Goal: Task Accomplishment & Management: Use online tool/utility

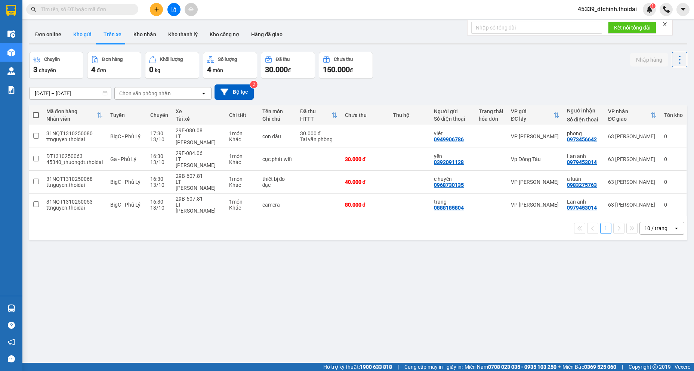
click at [77, 36] on button "Kho gửi" at bounding box center [82, 34] width 30 height 18
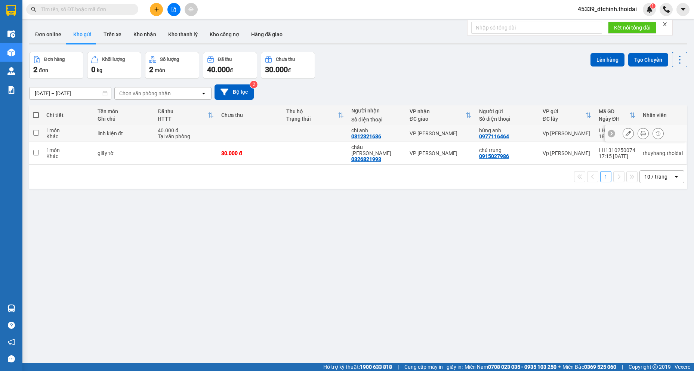
click at [638, 134] on button at bounding box center [643, 133] width 10 height 13
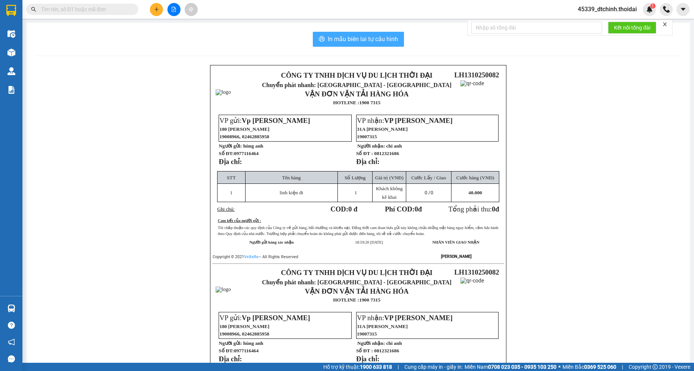
click at [364, 37] on span "In mẫu biên lai tự cấu hình" at bounding box center [363, 38] width 70 height 9
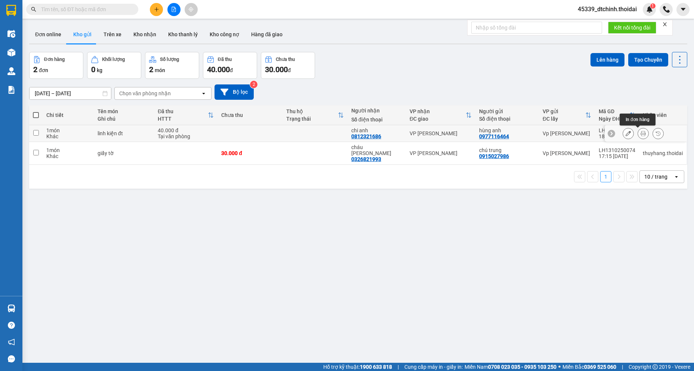
click at [638, 135] on button at bounding box center [643, 133] width 10 height 13
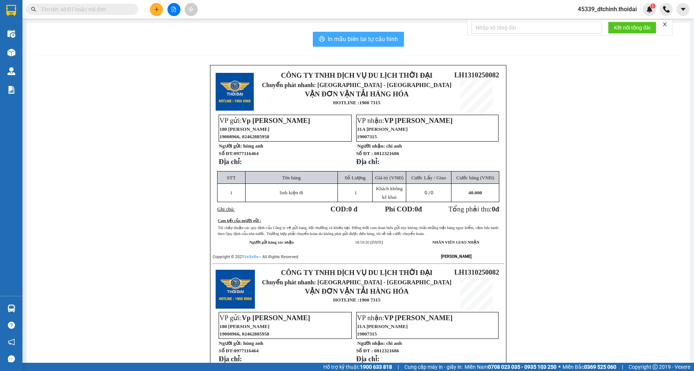
click at [376, 41] on span "In mẫu biên lai tự cấu hình" at bounding box center [363, 38] width 70 height 9
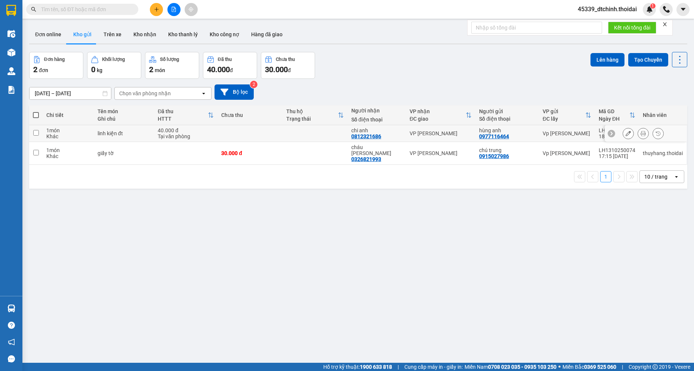
click at [641, 135] on icon at bounding box center [643, 133] width 5 height 5
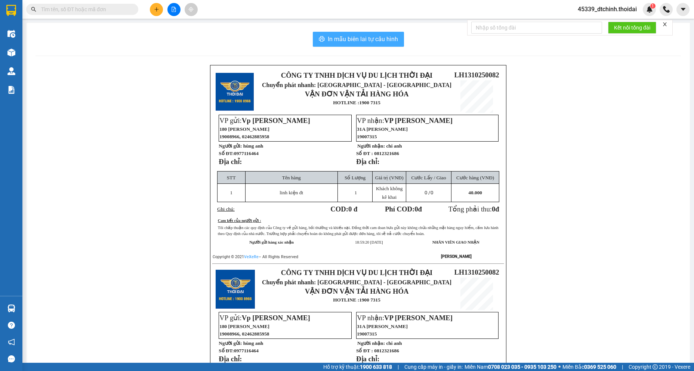
click at [358, 38] on span "In mẫu biên lai tự cấu hình" at bounding box center [363, 38] width 70 height 9
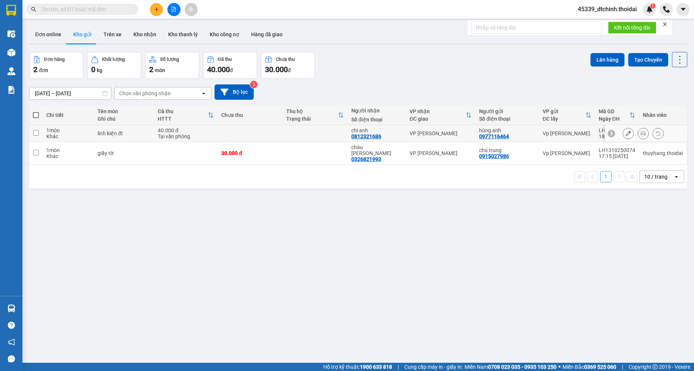
click at [638, 130] on button at bounding box center [643, 133] width 10 height 13
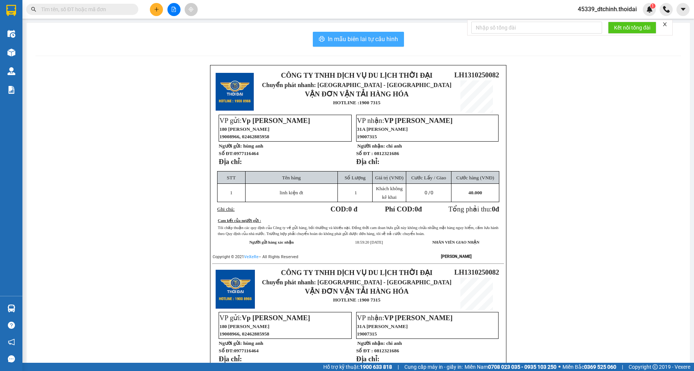
click at [363, 43] on span "In mẫu biên lai tự cấu hình" at bounding box center [363, 38] width 70 height 9
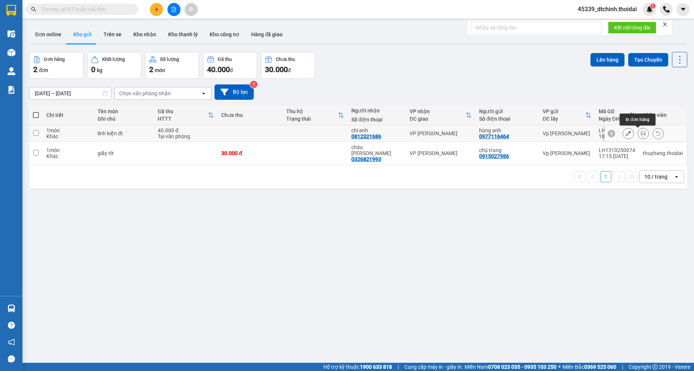
click at [641, 135] on icon at bounding box center [643, 133] width 5 height 5
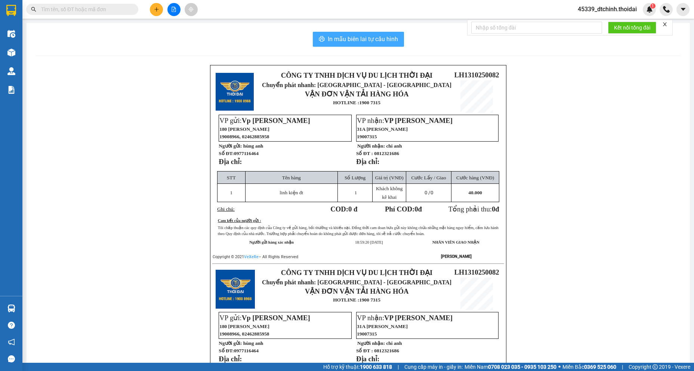
click at [328, 35] on span "In mẫu biên lai tự cấu hình" at bounding box center [363, 38] width 70 height 9
